Goal: Navigation & Orientation: Understand site structure

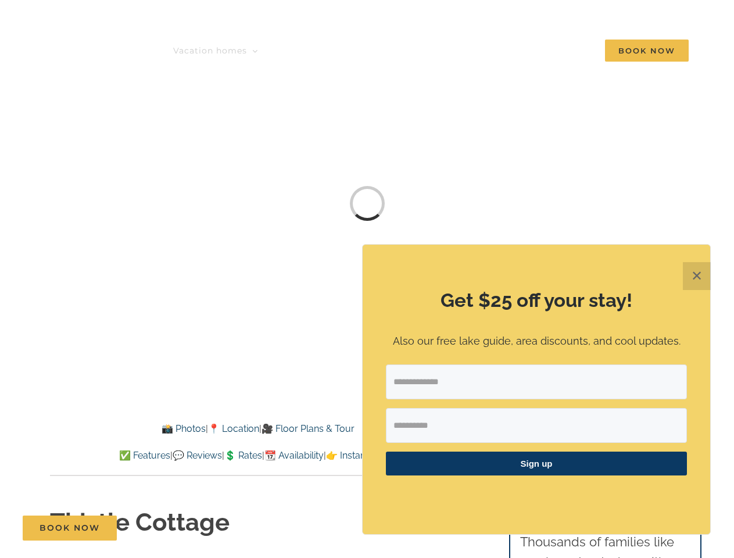
click at [367, 281] on div "Get $25 off your stay! Also our free lake guide, area discounts, and cool updat…" at bounding box center [537, 390] width 348 height 290
click at [185, 137] on span "Resort Neighborhoods" at bounding box center [225, 132] width 80 height 9
click at [185, 157] on span "🎯 Top Searches" at bounding box center [214, 152] width 59 height 9
click at [537, 415] on div "Sign up" at bounding box center [536, 425] width 301 height 120
